Goal: Find specific page/section: Find specific page/section

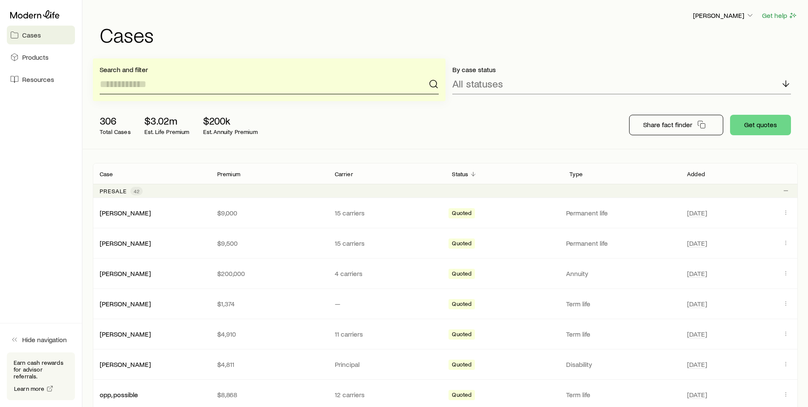
click at [153, 88] on input at bounding box center [269, 84] width 339 height 20
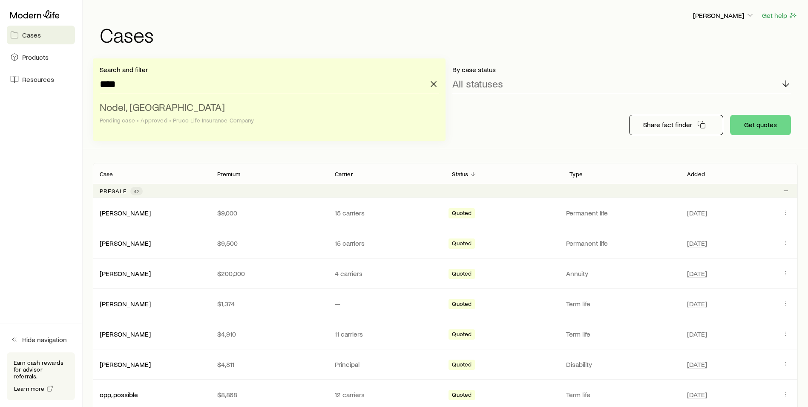
click at [150, 111] on span "Nodel, [GEOGRAPHIC_DATA]" at bounding box center [162, 107] width 125 height 12
type input "**********"
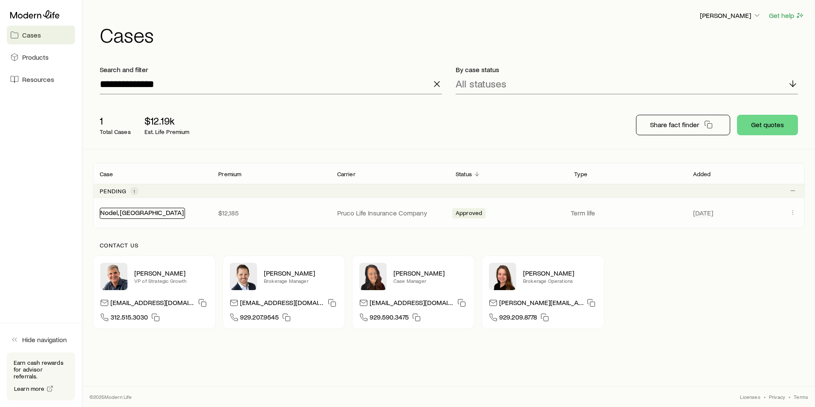
click at [111, 212] on link "Nodel, [GEOGRAPHIC_DATA]" at bounding box center [142, 212] width 84 height 8
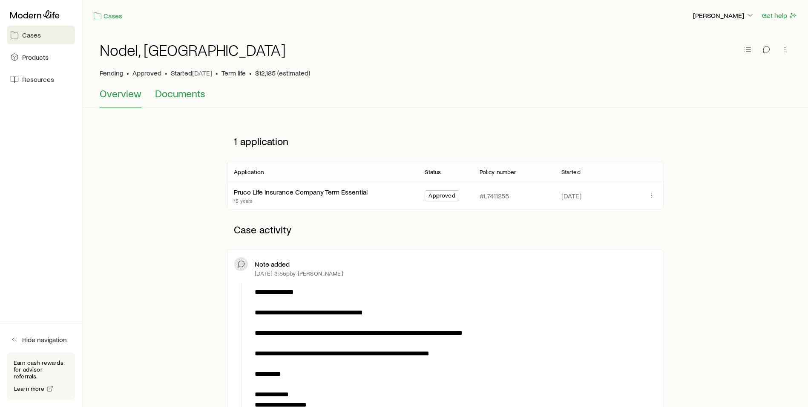
click at [178, 100] on button "Documents" at bounding box center [180, 97] width 50 height 20
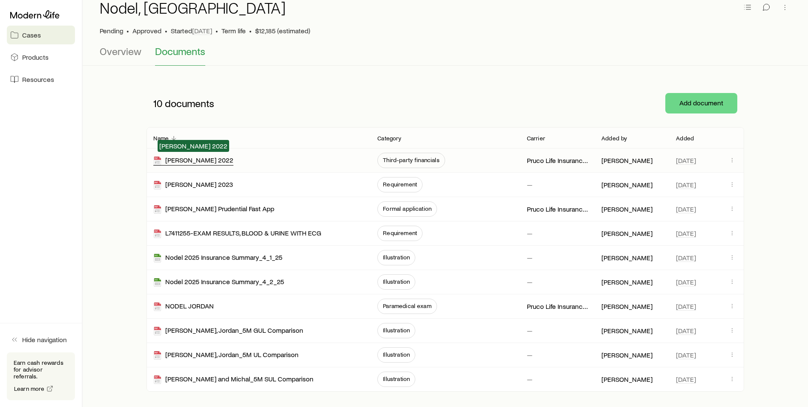
scroll to position [43, 0]
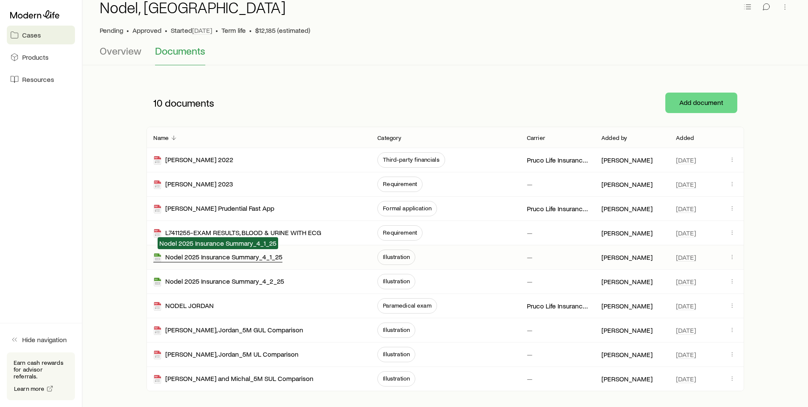
click at [205, 258] on div "Nodel 2025 Insurance Summary_4_1_25" at bounding box center [217, 257] width 129 height 10
